Goal: Transaction & Acquisition: Purchase product/service

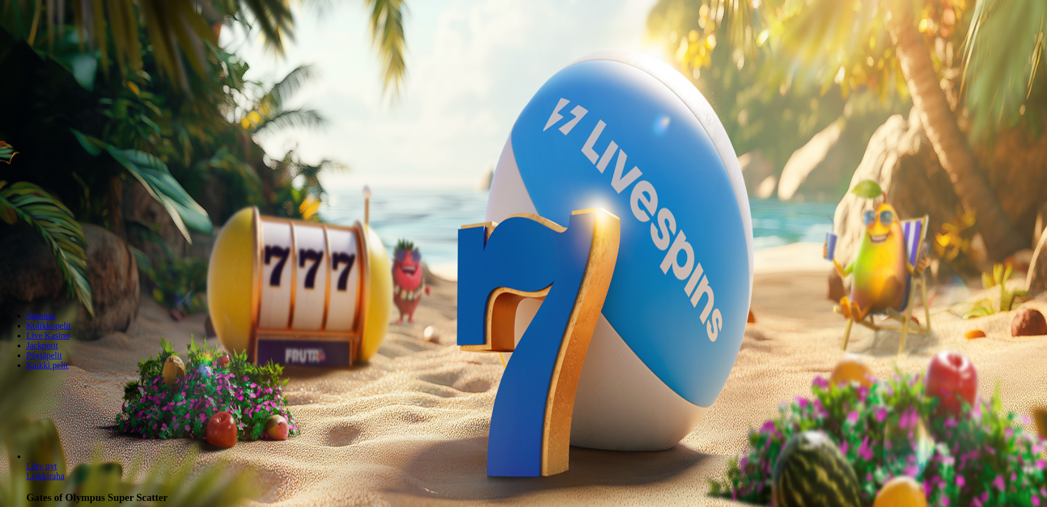
click at [63, 44] on span "Kirjaudu" at bounding box center [76, 40] width 27 height 8
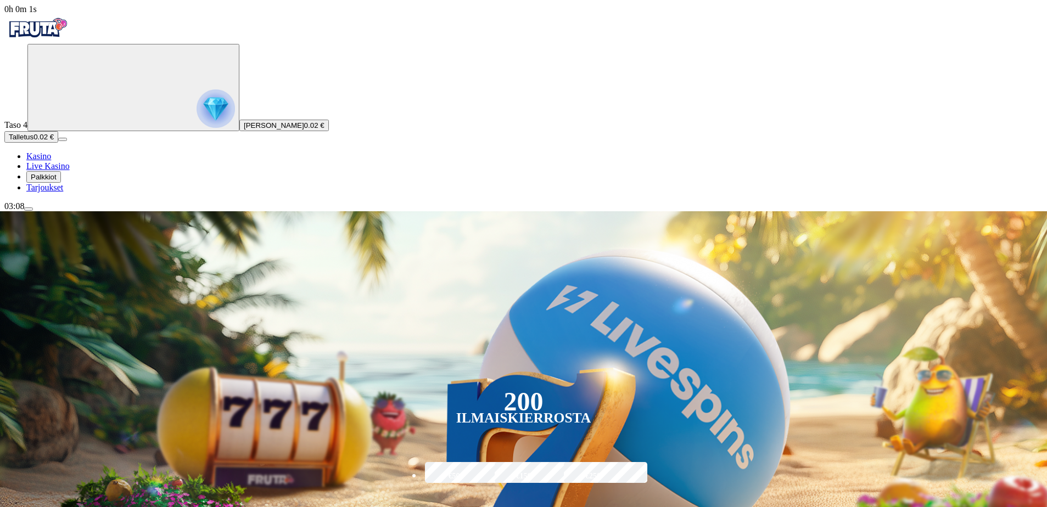
click at [33, 141] on span "Talletus" at bounding box center [21, 137] width 25 height 8
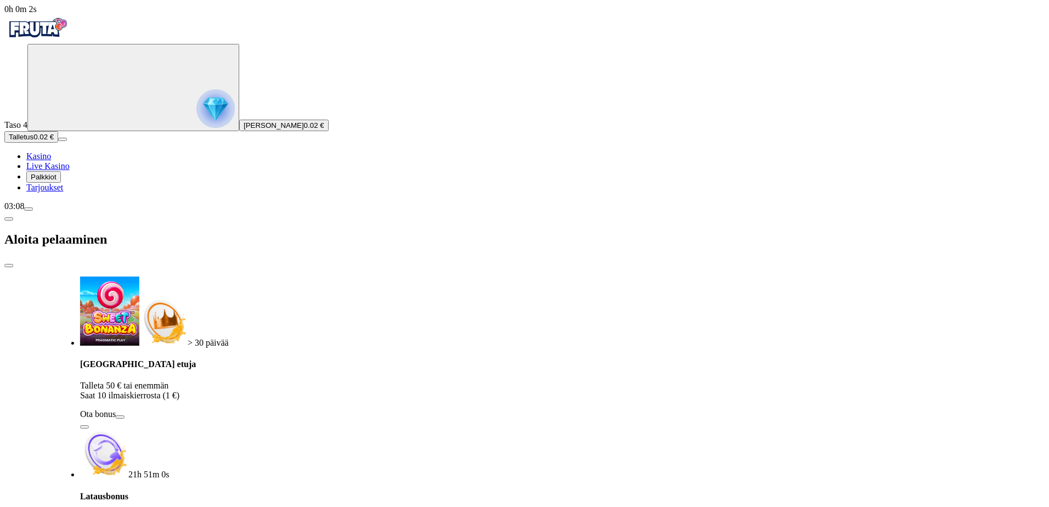
drag, startPoint x: 217, startPoint y: 95, endPoint x: 253, endPoint y: 129, distance: 48.9
click at [270, 359] on div "Talletuksella etuja Talleta 50 € tai enemmän Saat 10 ilmaiskierrosta (1 €) Ota …" at bounding box center [589, 394] width 1019 height 70
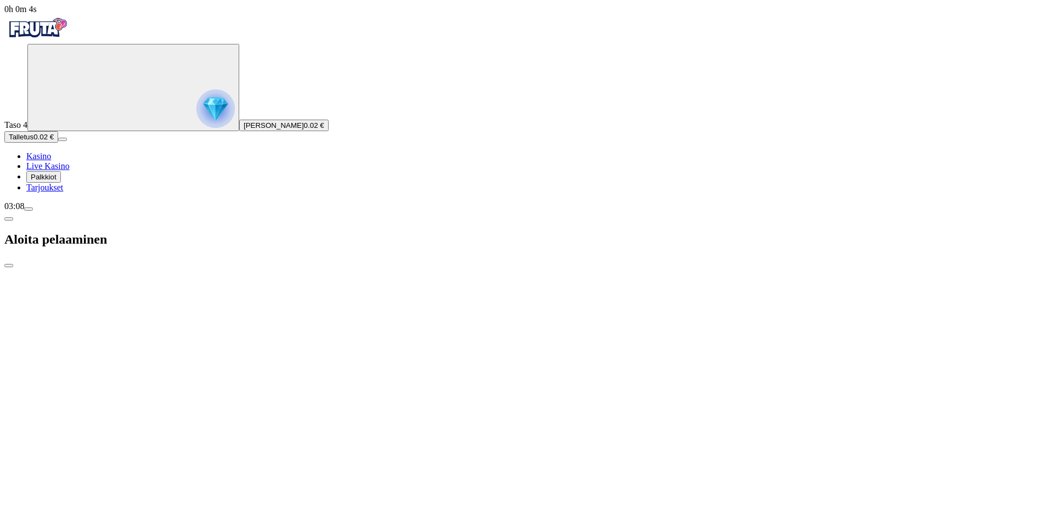
drag, startPoint x: 301, startPoint y: 106, endPoint x: 190, endPoint y: 110, distance: 111.5
drag, startPoint x: 234, startPoint y: 100, endPoint x: 439, endPoint y: 127, distance: 206.5
click at [460, 211] on div "Aloita pelaaminen > 30 päivää Talletuksella etuja Talleta 50 € tai enemmän Saat…" at bounding box center [524, 486] width 1041 height 550
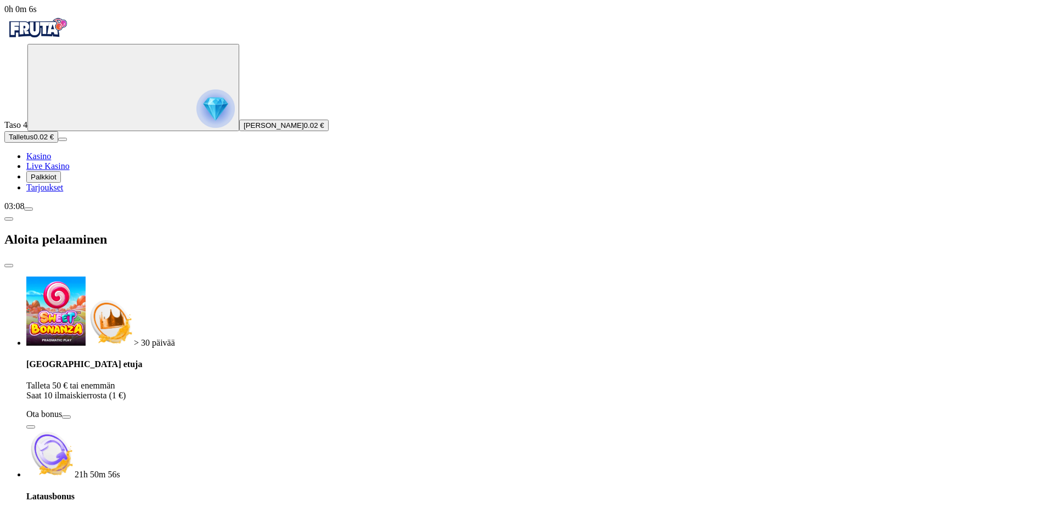
type input "*"
type input "**"
